Goal: Check status: Check status

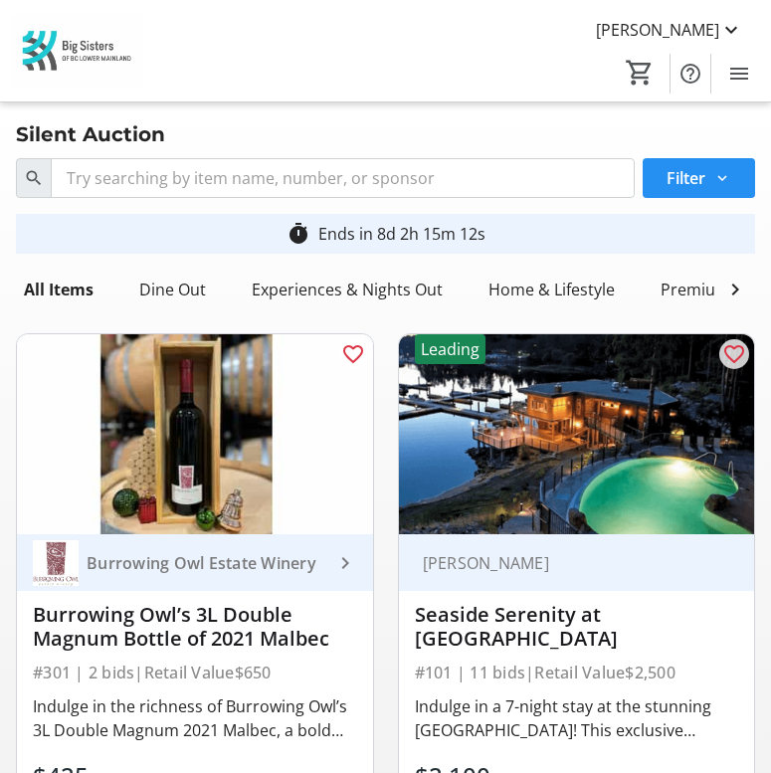
click at [710, 181] on span at bounding box center [699, 178] width 112 height 48
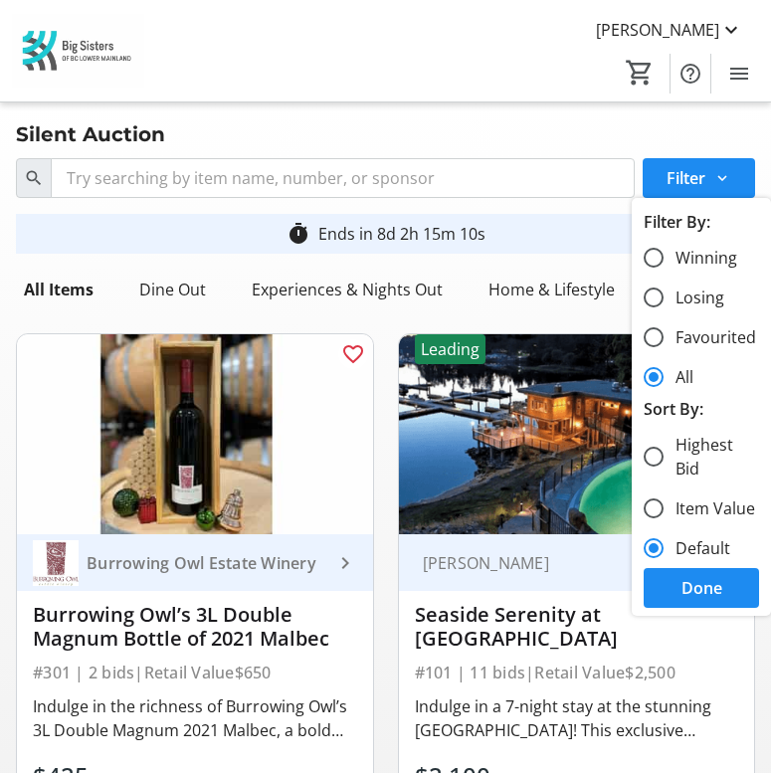
click at [704, 255] on label "Winning" at bounding box center [701, 258] width 74 height 24
click at [664, 255] on input "Winning" at bounding box center [654, 258] width 20 height 20
radio input "true"
click at [687, 579] on span "Done" at bounding box center [702, 588] width 41 height 24
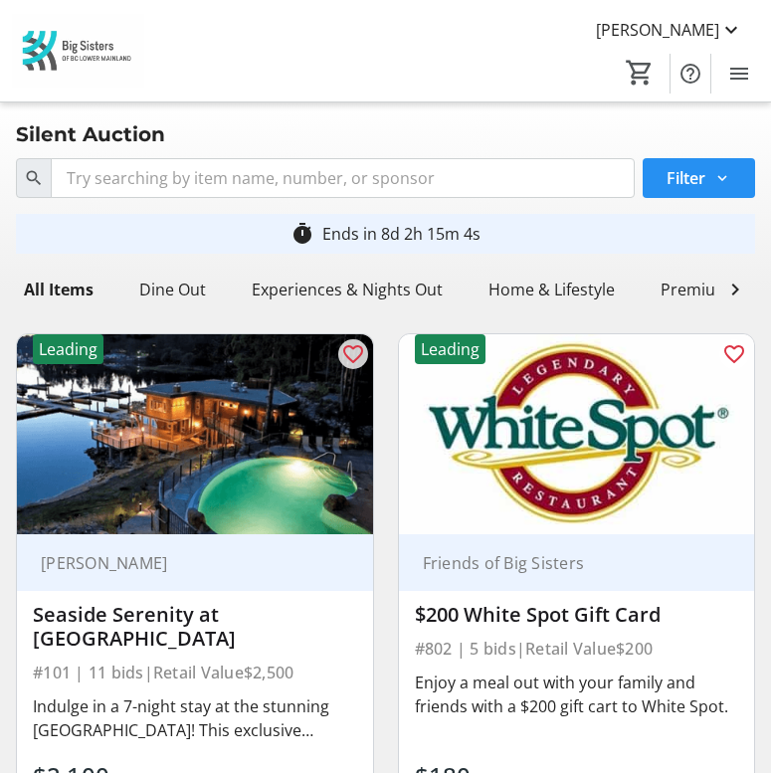
click at [717, 197] on span at bounding box center [699, 178] width 112 height 48
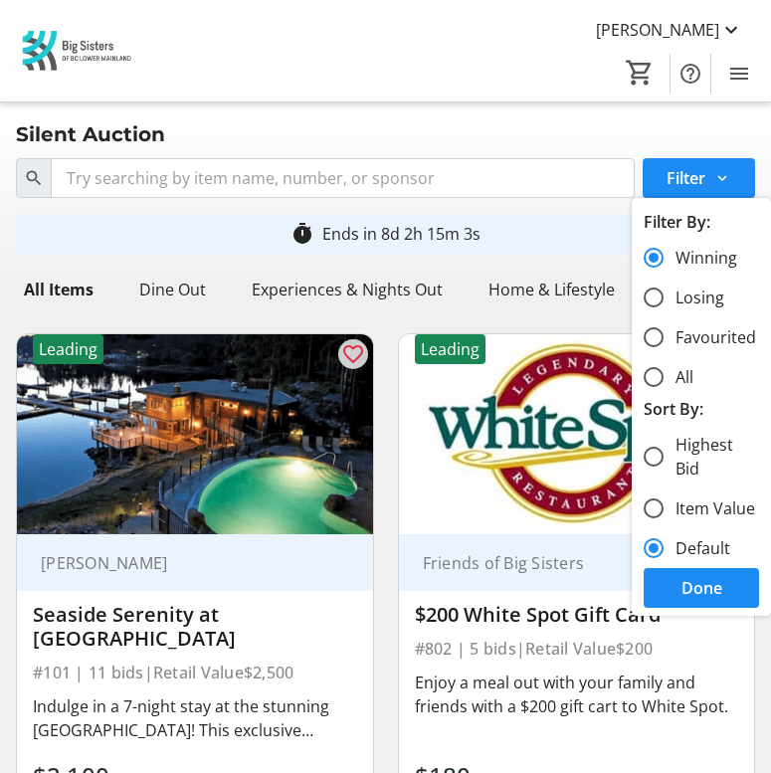
click at [698, 306] on label "Losing" at bounding box center [694, 298] width 61 height 24
click at [664, 306] on input "Losing" at bounding box center [654, 298] width 20 height 20
radio input "true"
click at [695, 588] on span "Done" at bounding box center [702, 588] width 41 height 24
